Goal: Task Accomplishment & Management: Manage account settings

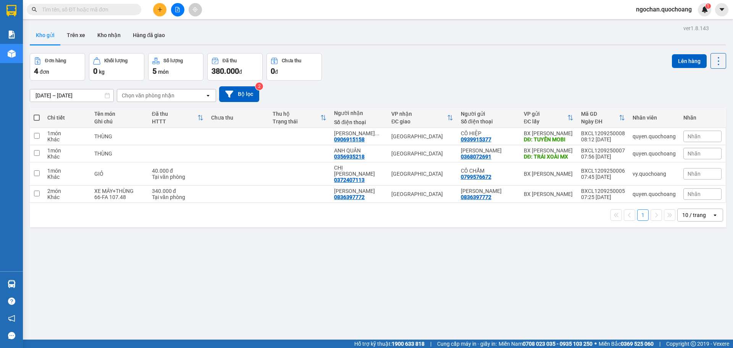
click at [673, 12] on span "ngochan.quochoang" at bounding box center [664, 10] width 68 height 10
click at [680, 35] on span "Đổi mật khẩu" at bounding box center [667, 36] width 52 height 8
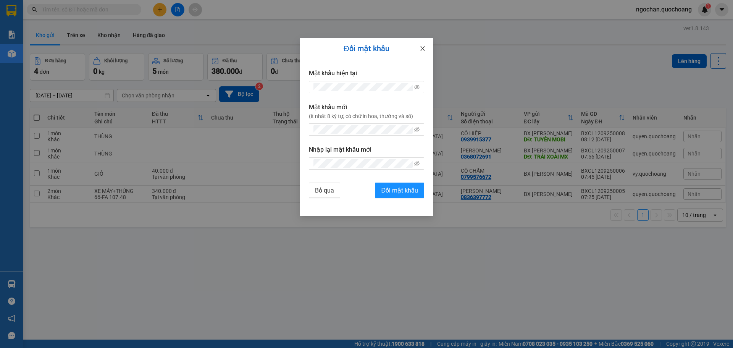
click at [420, 50] on icon "close" at bounding box center [423, 48] width 6 height 6
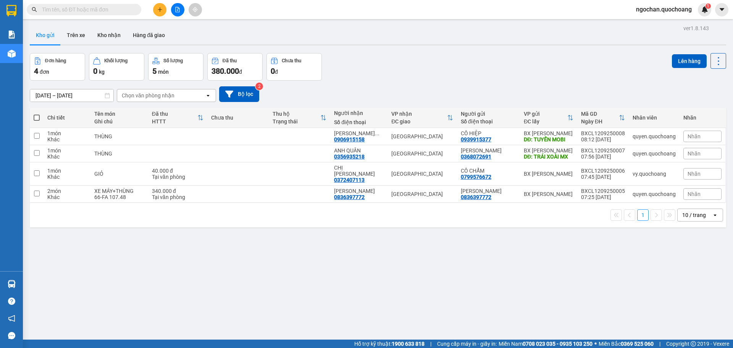
click at [673, 9] on span "ngochan.quochoang" at bounding box center [664, 10] width 68 height 10
click at [657, 23] on span "Đăng xuất" at bounding box center [667, 23] width 52 height 8
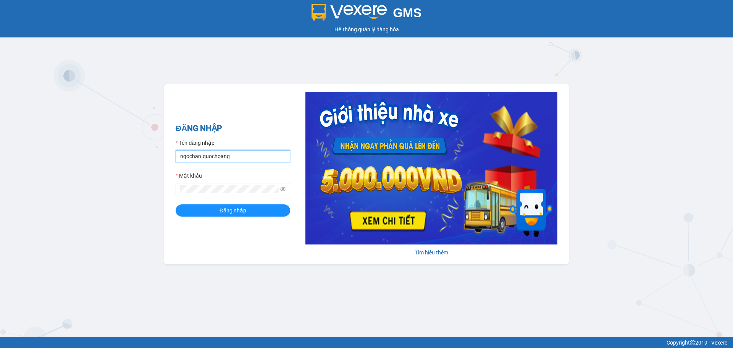
click at [268, 157] on input "ngochan.quochoang" at bounding box center [233, 156] width 115 height 12
type input "vy.quochoang"
click at [257, 216] on button "Đăng nhập" at bounding box center [233, 210] width 115 height 12
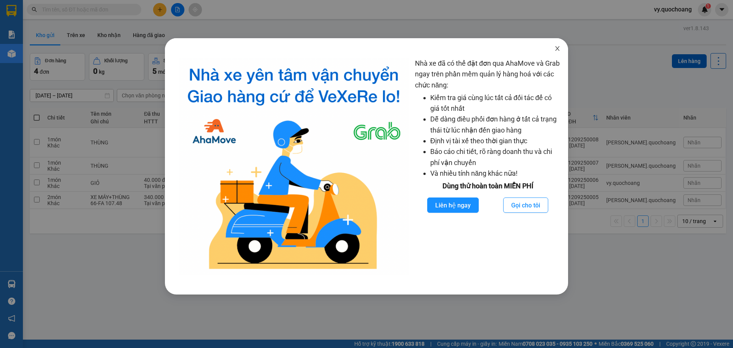
click at [552, 52] on span "Close" at bounding box center [557, 48] width 21 height 21
